Goal: Task Accomplishment & Management: Complete application form

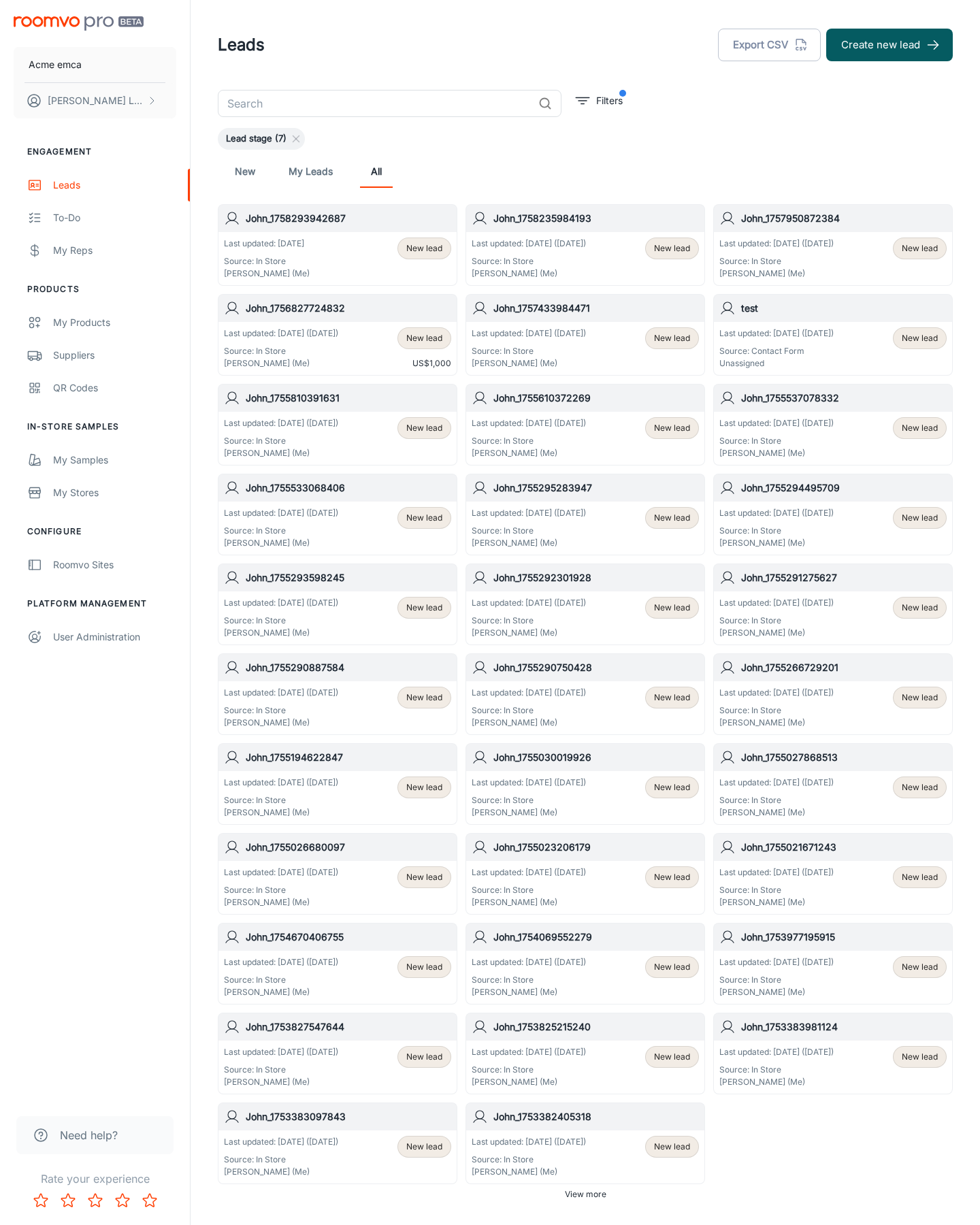
click at [890, 45] on button "Create new lead" at bounding box center [889, 45] width 127 height 32
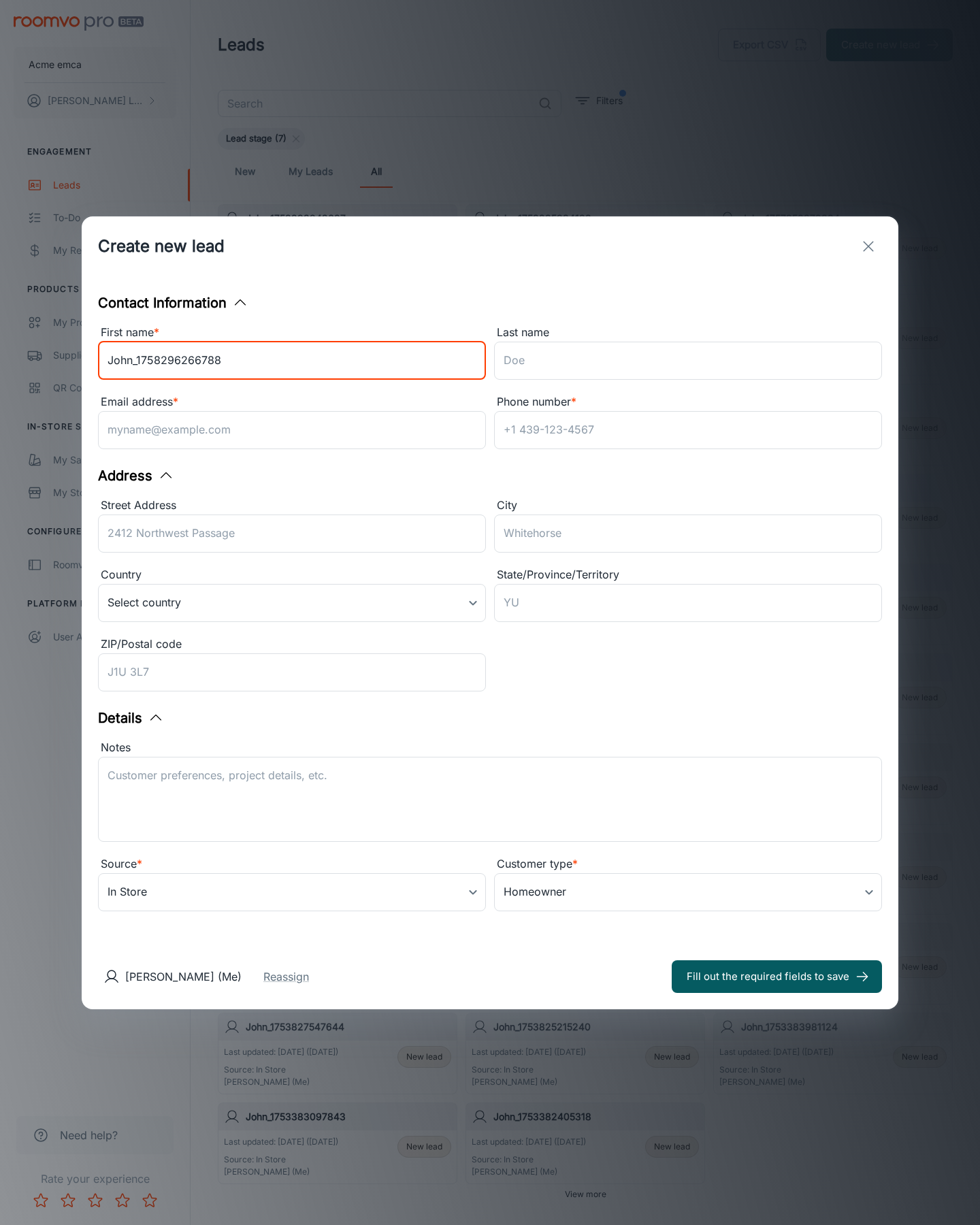
type input "John_1758296266788"
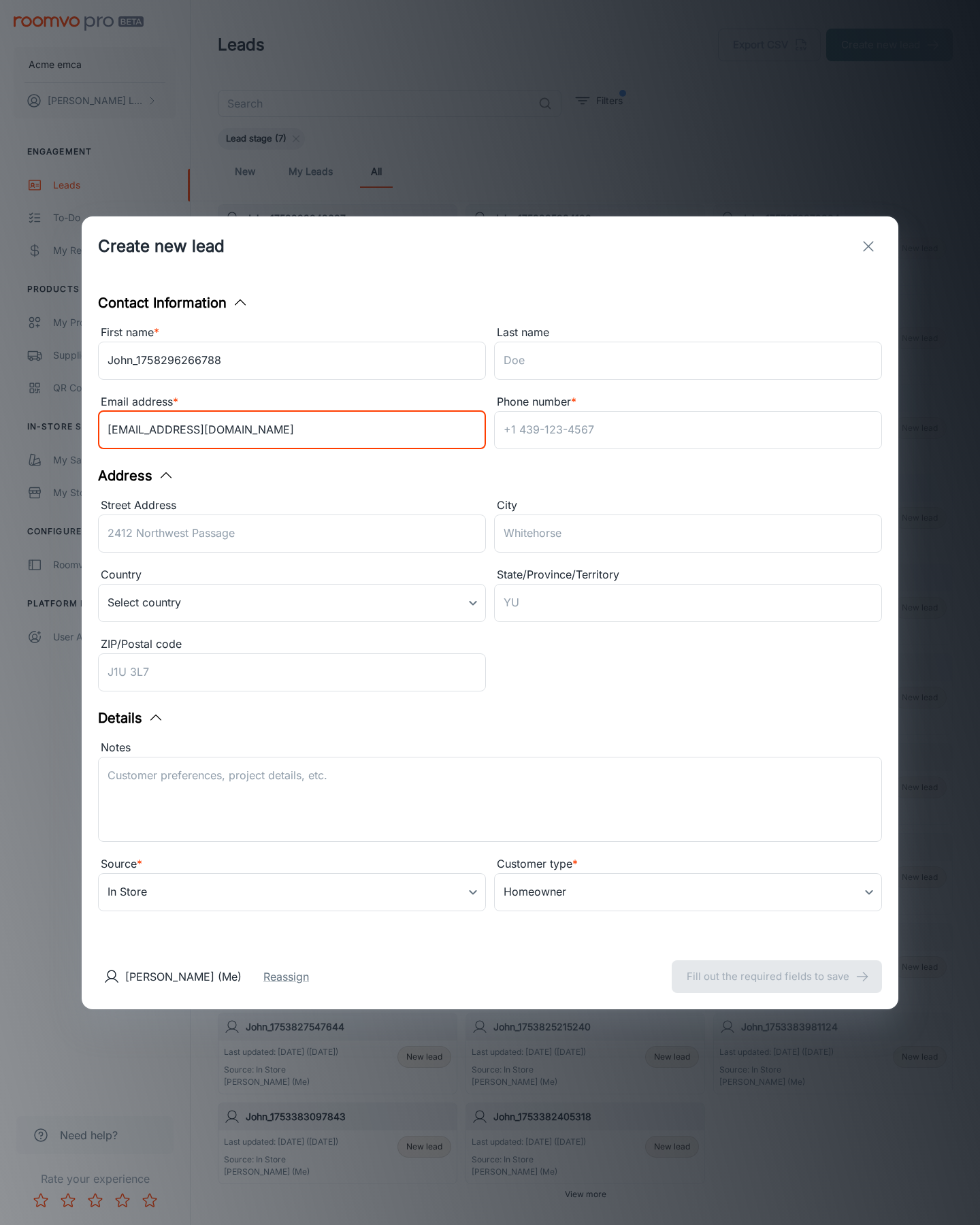
type input "[EMAIL_ADDRESS][DOMAIN_NAME]"
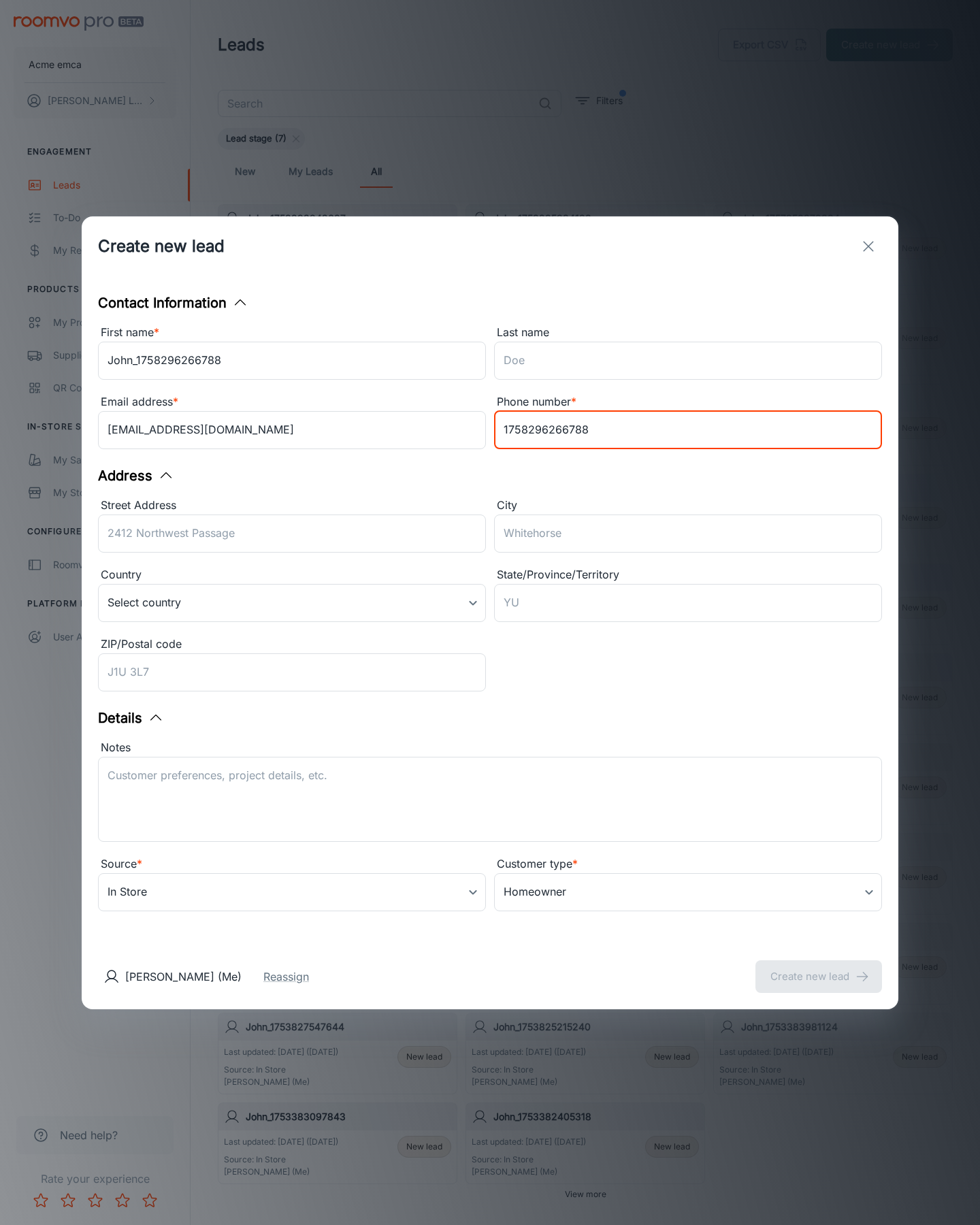
type input "1758296266788"
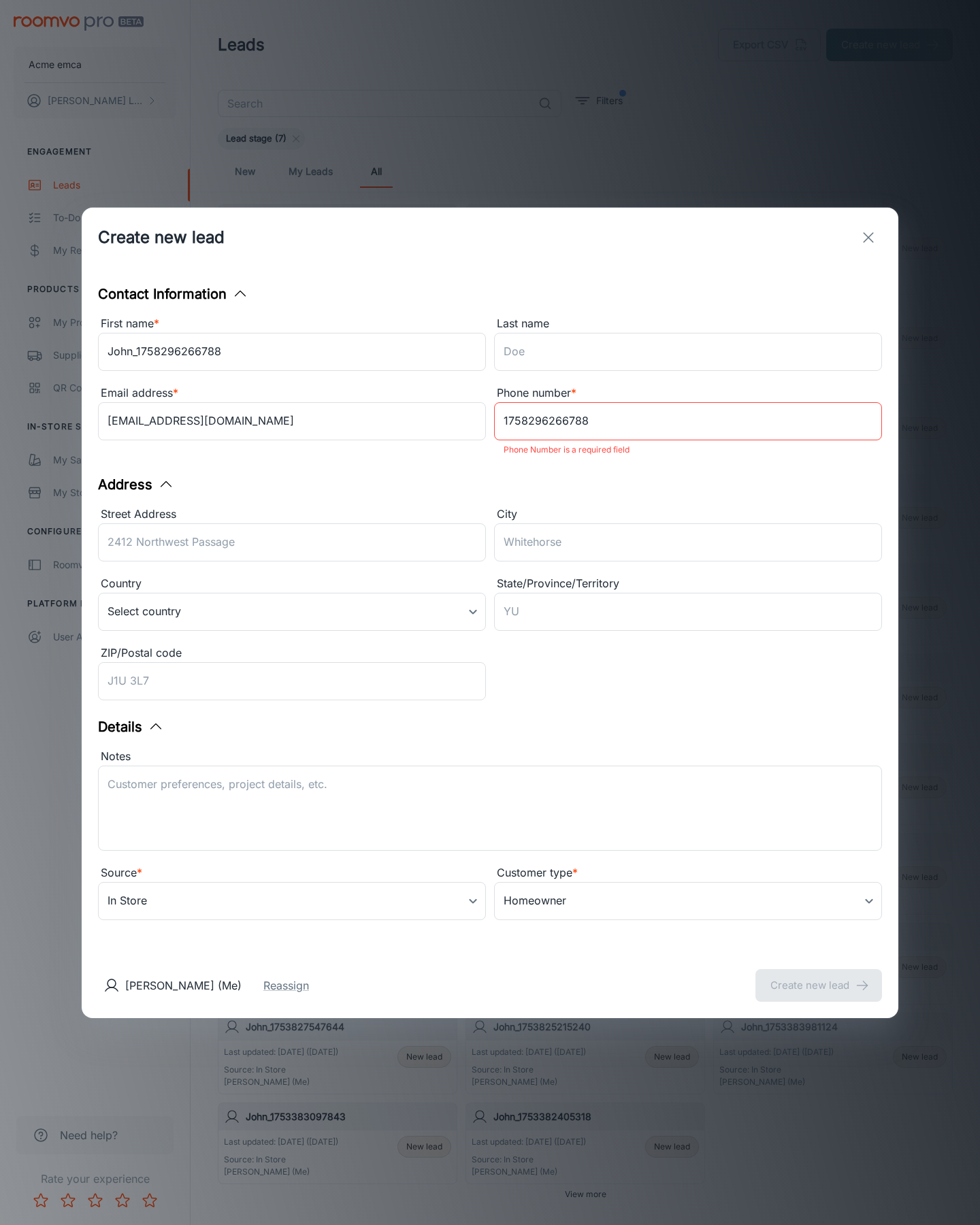
click at [818, 977] on button "Create new lead" at bounding box center [818, 985] width 127 height 32
